Goal: Transaction & Acquisition: Download file/media

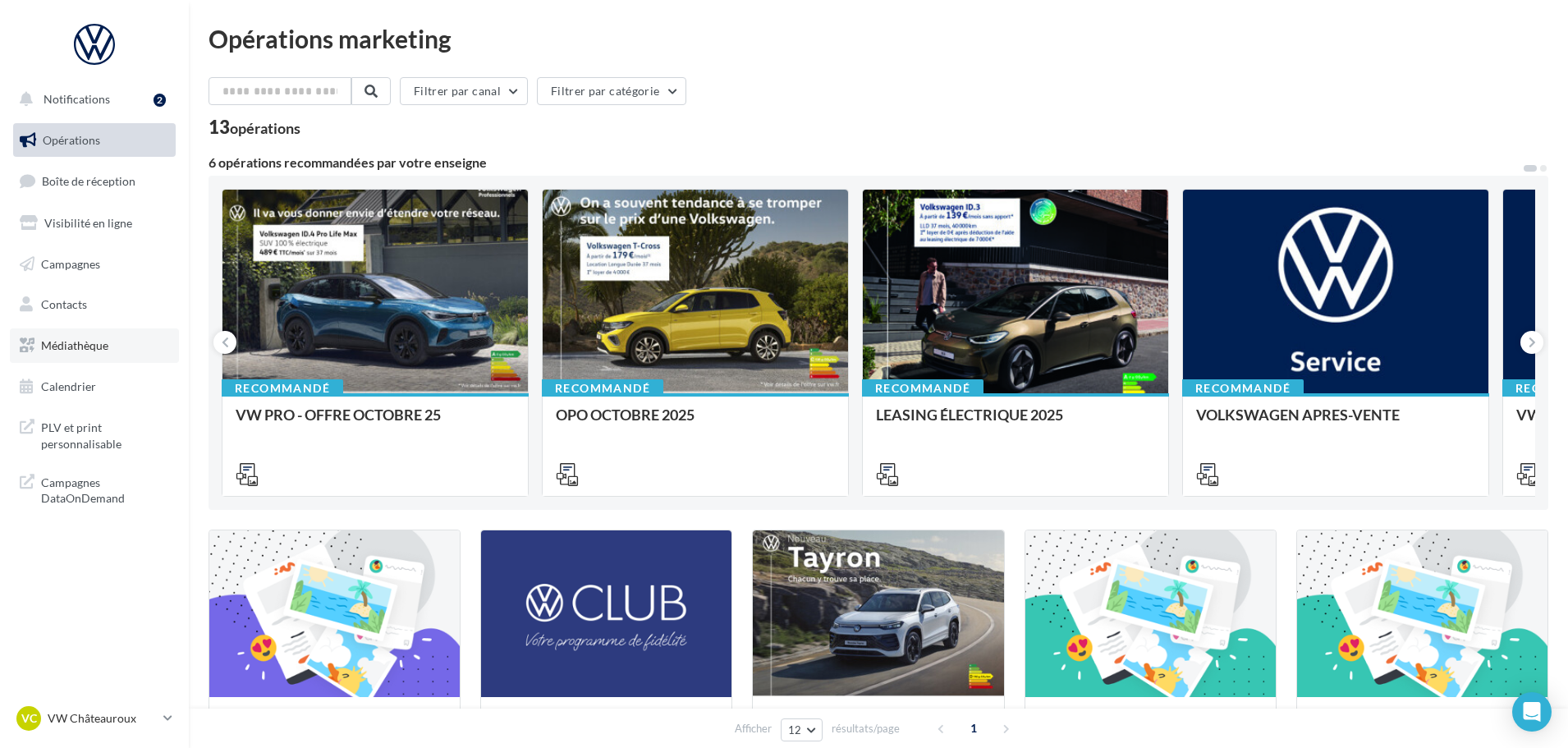
click at [54, 349] on span "Médiathèque" at bounding box center [74, 345] width 67 height 14
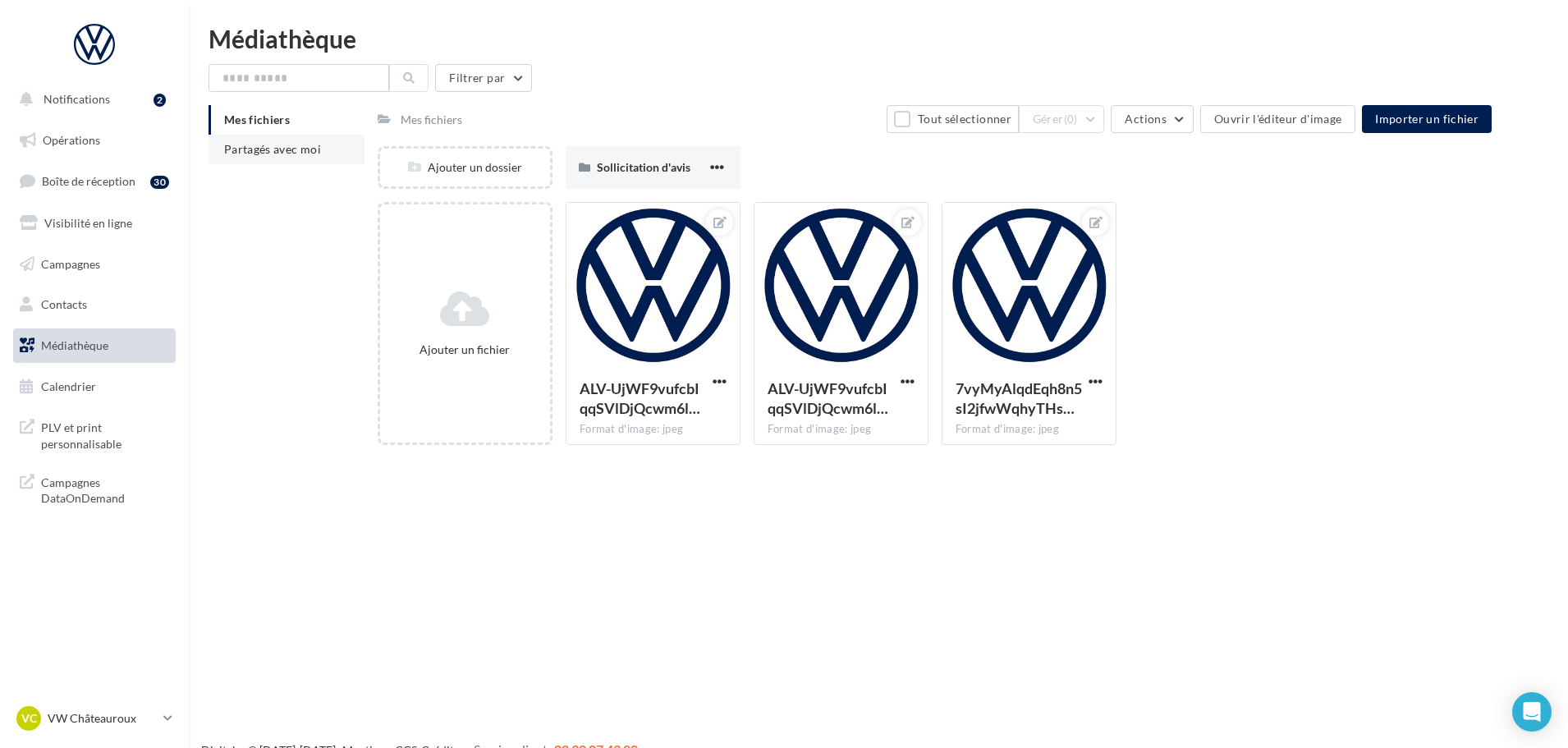
click at [290, 158] on li "Partagés avec moi" at bounding box center [287, 149] width 156 height 30
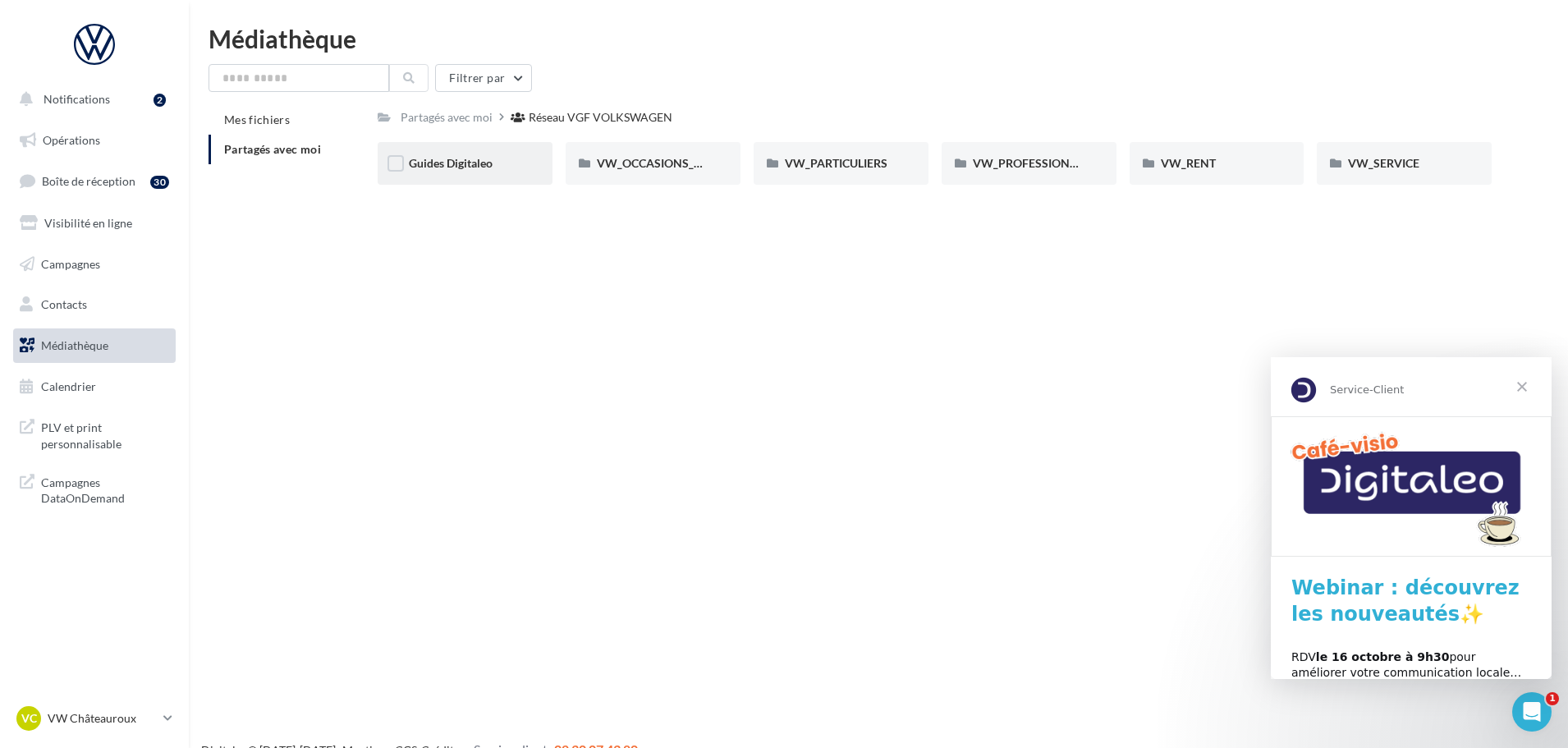
click at [491, 174] on div "Guides Digitaleo" at bounding box center [465, 163] width 175 height 43
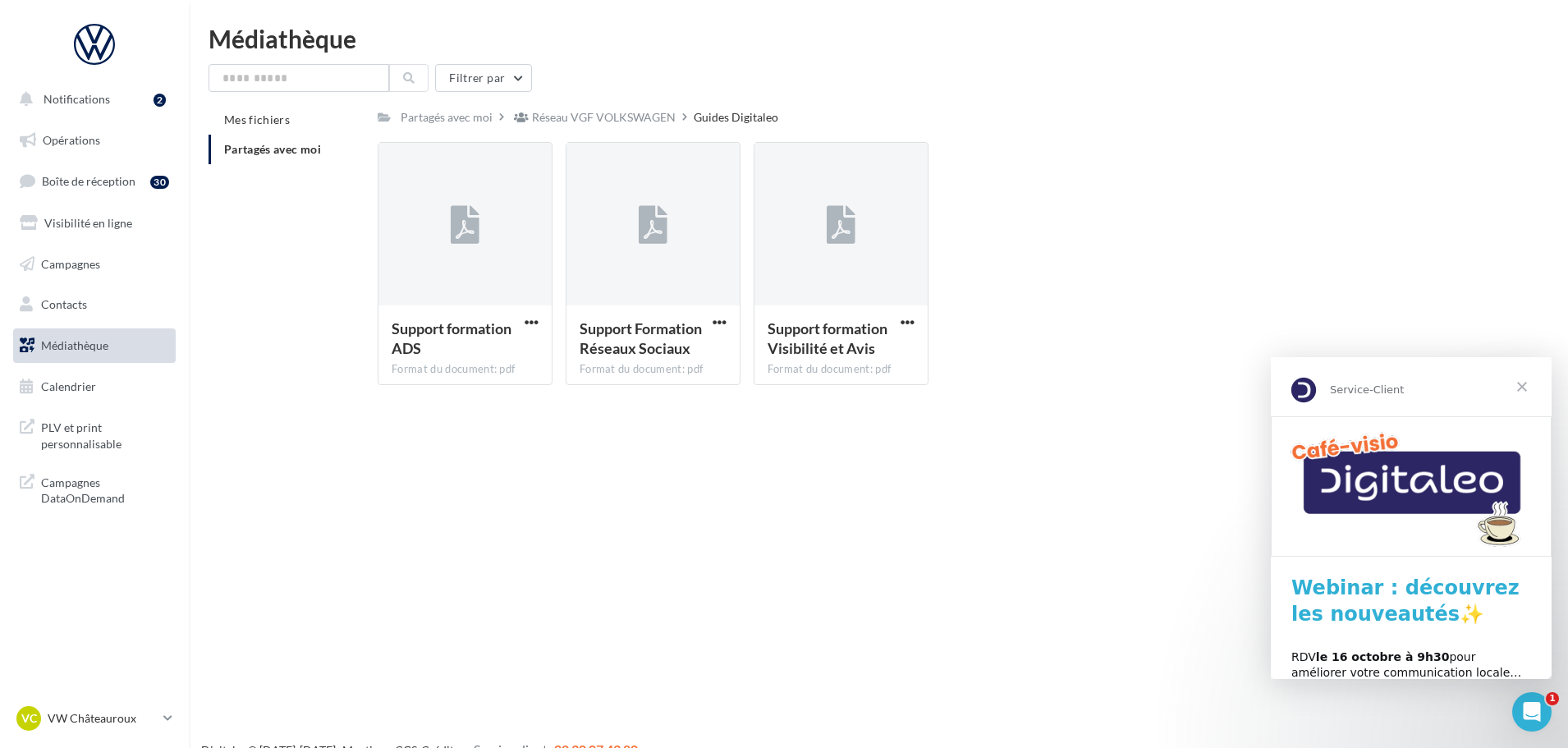
drag, startPoint x: 656, startPoint y: 112, endPoint x: 642, endPoint y: 113, distance: 14.0
click at [655, 112] on div "Réseau VGF VOLKSWAGEN" at bounding box center [604, 117] width 143 height 17
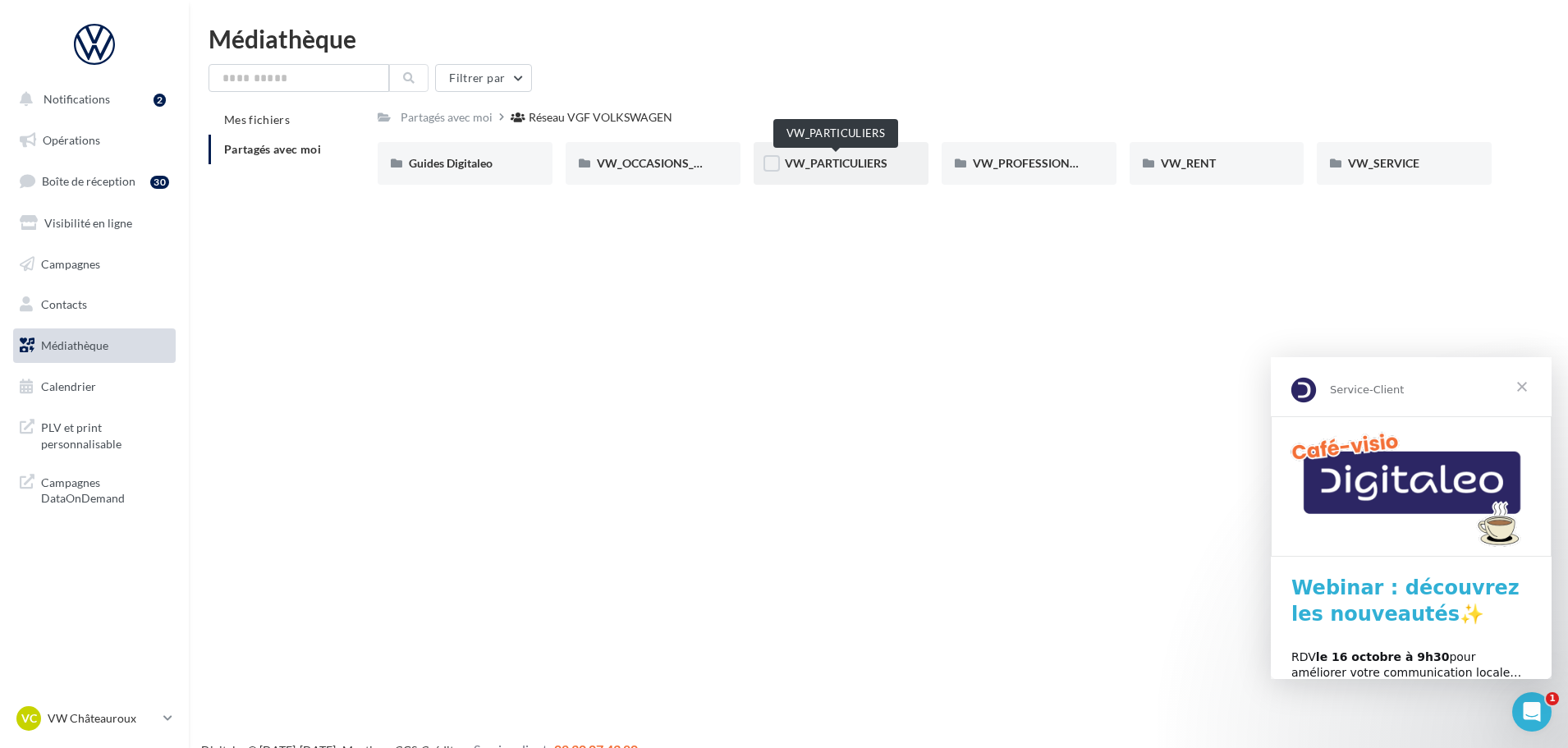
click at [885, 168] on span "VW_PARTICULIERS" at bounding box center [836, 163] width 102 height 14
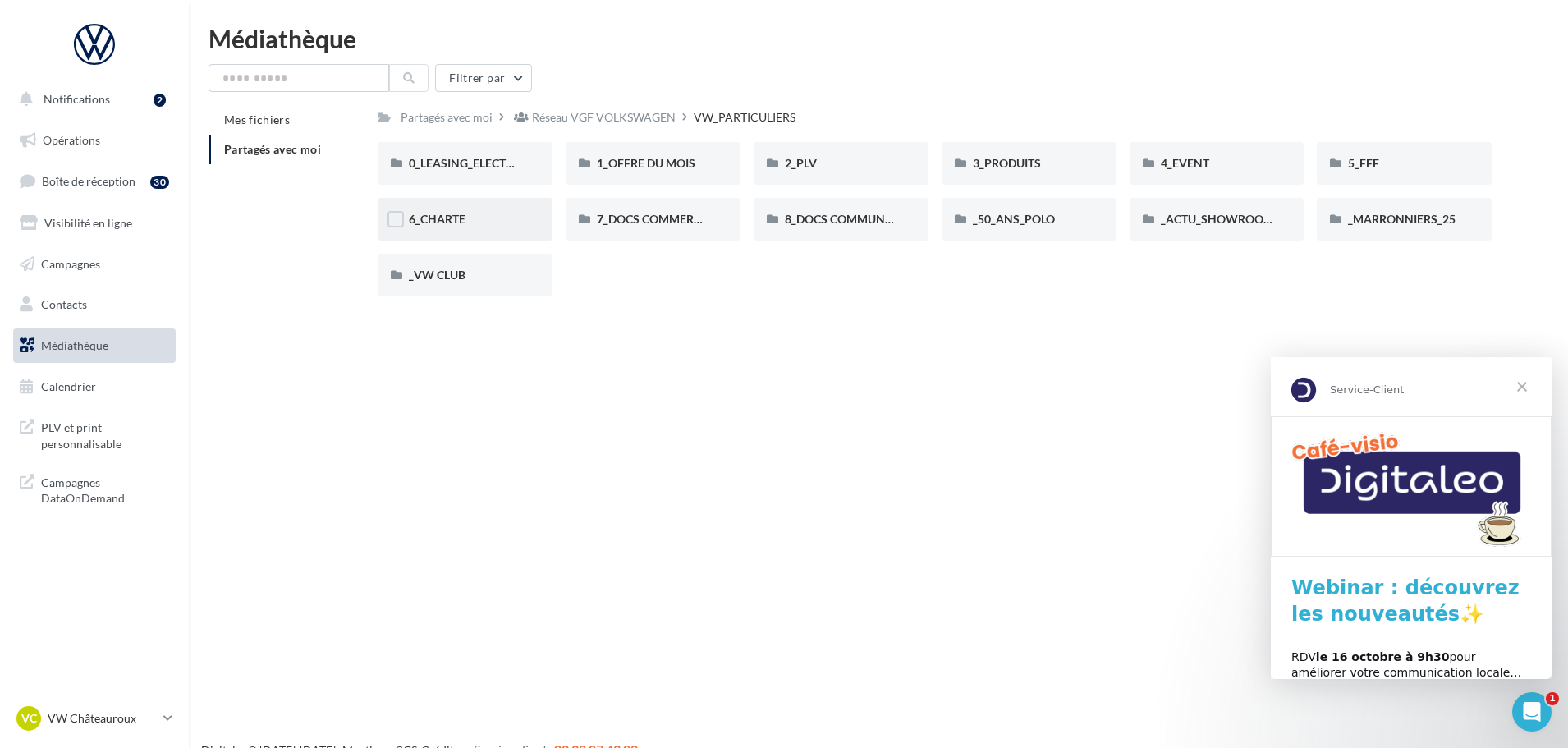
click at [488, 222] on div "6_CHARTE" at bounding box center [465, 218] width 113 height 17
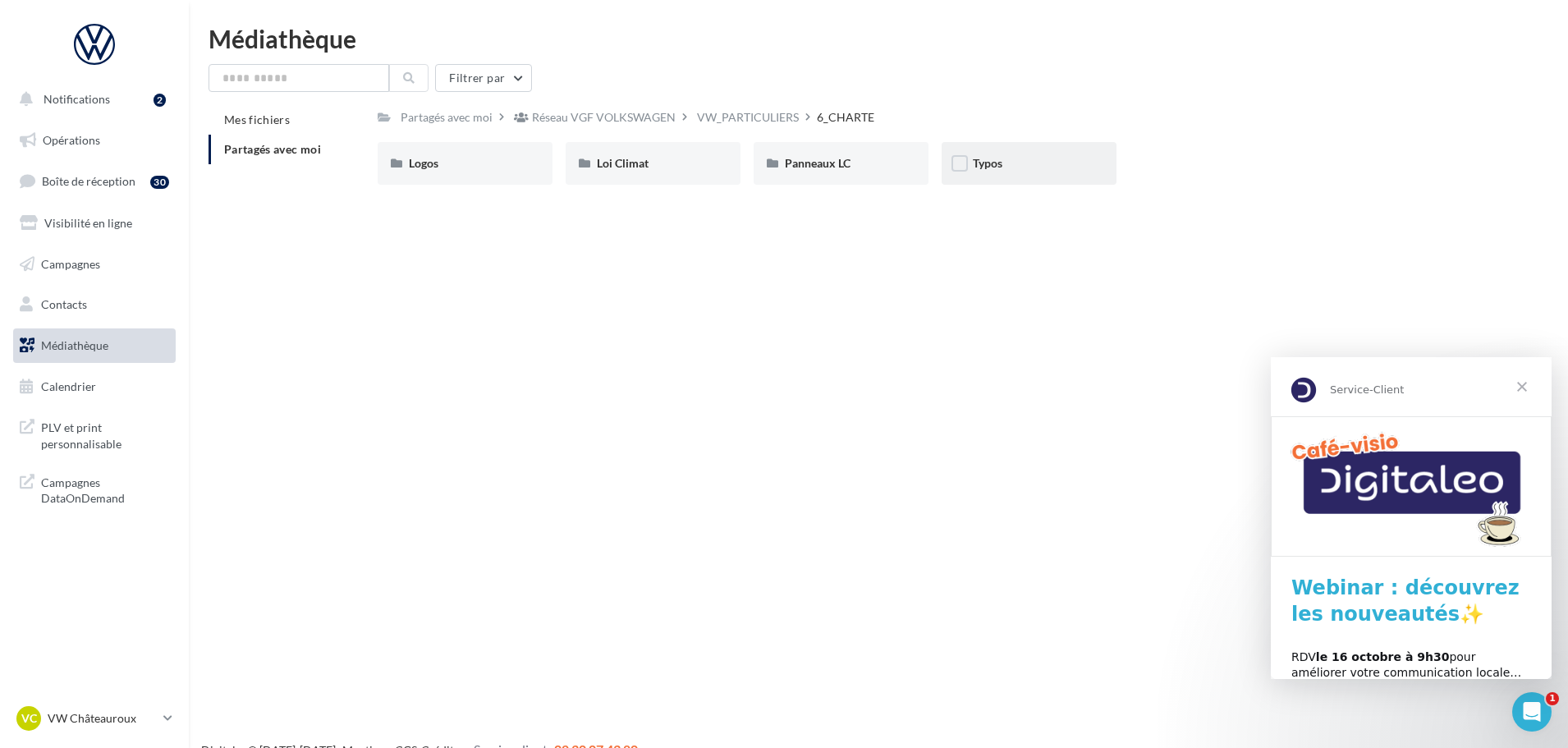
click at [977, 170] on div "Typos" at bounding box center [1029, 163] width 113 height 17
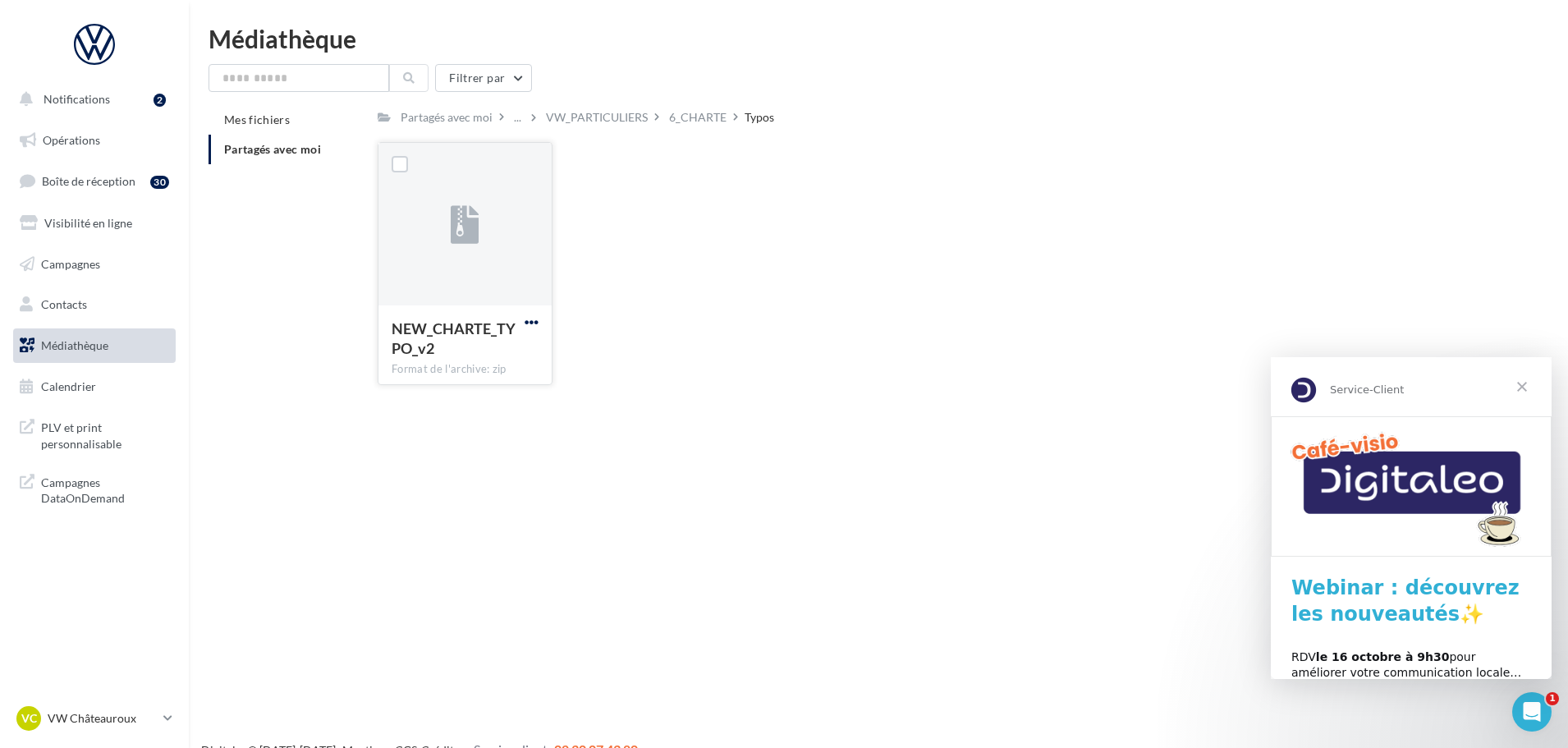
click at [535, 321] on span "button" at bounding box center [531, 322] width 14 height 14
click at [511, 343] on button "Télécharger" at bounding box center [460, 354] width 164 height 43
